Goal: Contribute content: Add original content to the website for others to see

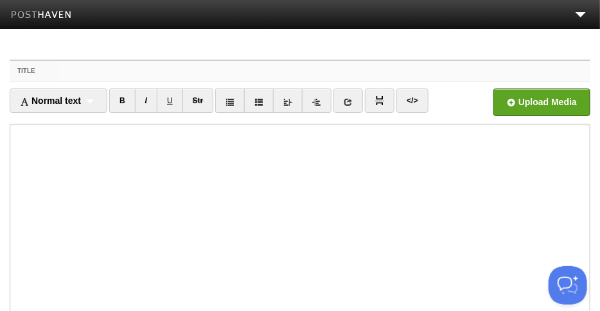
drag, startPoint x: 74, startPoint y: 73, endPoint x: 77, endPoint y: 65, distance: 8.1
click at [74, 72] on input "Title" at bounding box center [324, 71] width 532 height 21
paste input "Camera-Based Narrative Conflict"
type input "Camera-Based Narrative Conflict"
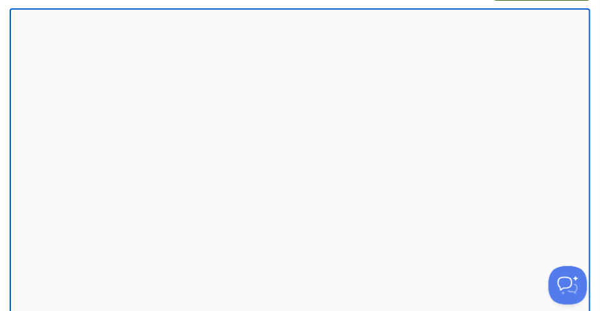
scroll to position [230, 0]
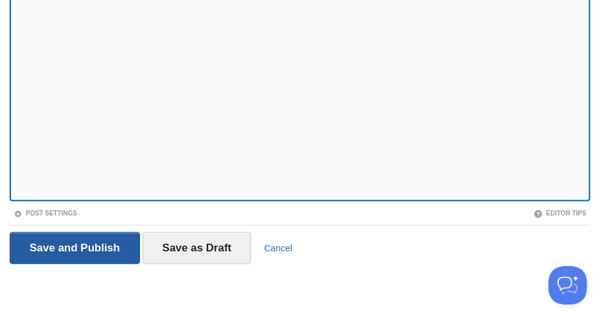
click at [53, 246] on input "Save and Publish" at bounding box center [75, 248] width 130 height 32
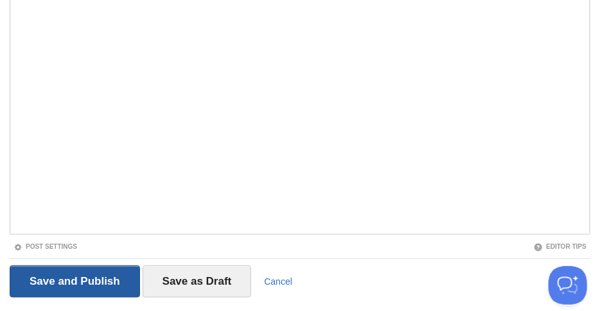
scroll to position [48, 0]
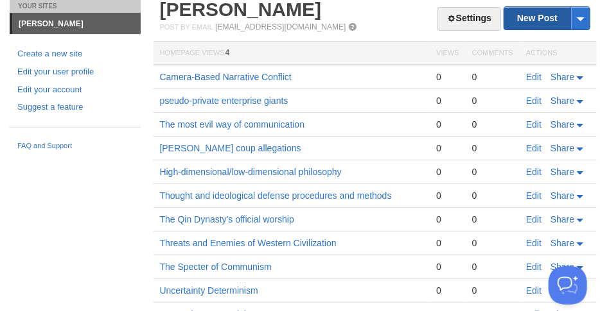
drag, startPoint x: 525, startPoint y: 19, endPoint x: 477, endPoint y: 44, distance: 54.3
click at [525, 18] on link "New Post" at bounding box center [546, 18] width 85 height 22
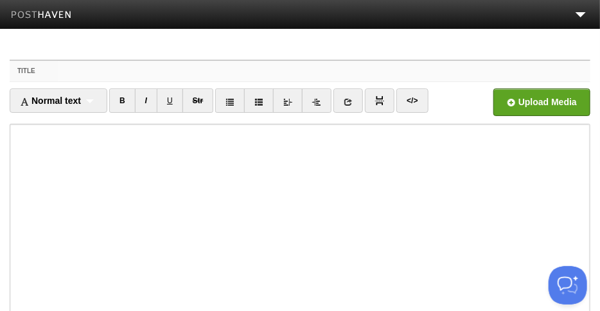
click at [59, 65] on input "Title" at bounding box center [324, 71] width 532 height 21
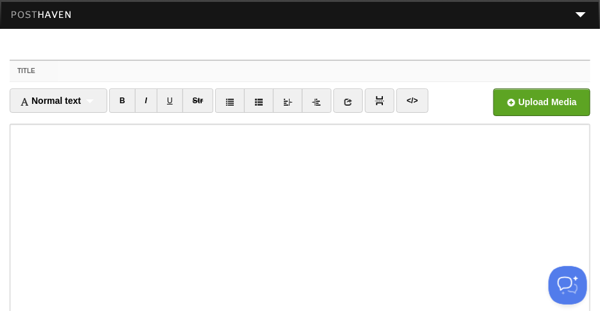
paste input "Camera-Based Narrative Conflict"
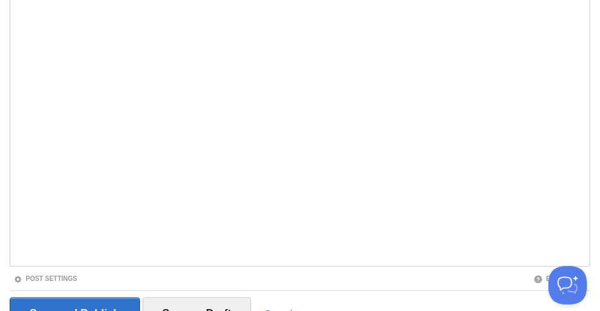
scroll to position [230, 0]
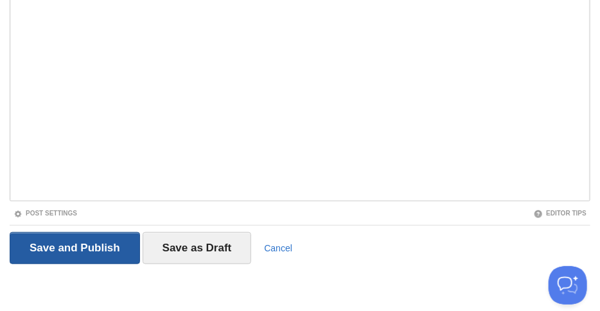
type input "Camera-Based Narrative Conflict"
click at [91, 250] on input "Save and Publish" at bounding box center [75, 248] width 130 height 32
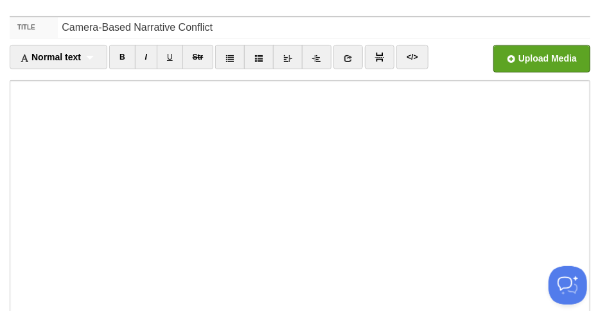
scroll to position [48, 0]
